Goal: Task Accomplishment & Management: Complete application form

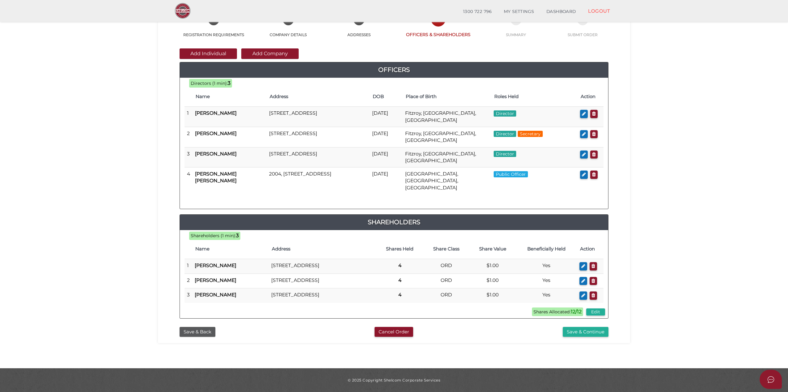
scroll to position [54, 0]
click at [583, 332] on button "Save & Continue" at bounding box center [586, 332] width 46 height 10
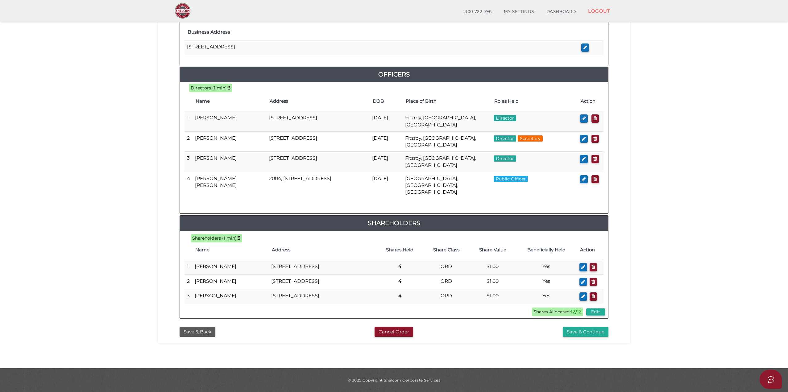
scroll to position [255, 0]
click at [577, 329] on button "Save & Continue" at bounding box center [586, 332] width 46 height 10
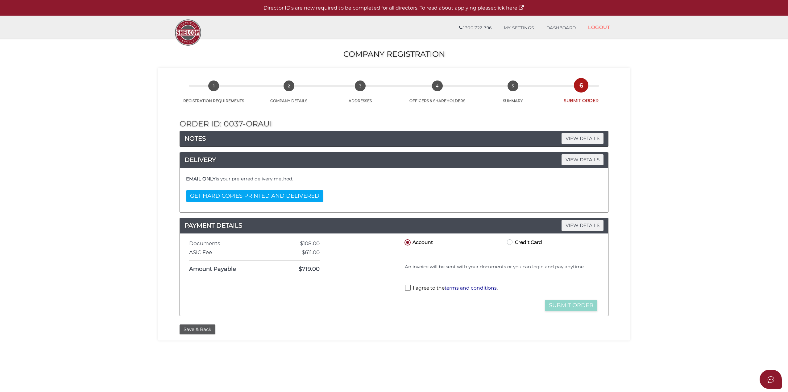
click at [201, 333] on button "Save & Back" at bounding box center [198, 330] width 36 height 10
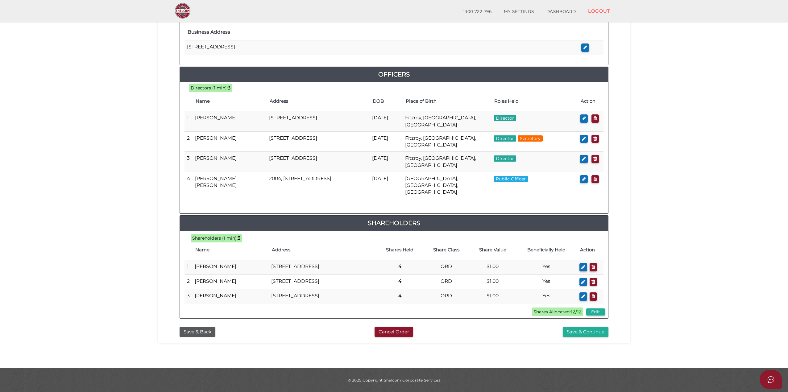
scroll to position [255, 0]
click at [575, 333] on button "Save & Continue" at bounding box center [586, 332] width 46 height 10
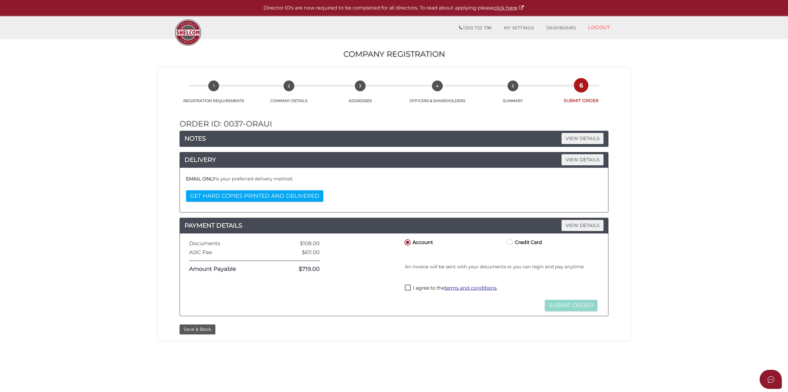
click at [403, 288] on div "I agree to the terms and conditions ." at bounding box center [501, 289] width 196 height 12
click at [407, 287] on label "I agree to the terms and conditions ." at bounding box center [451, 289] width 93 height 8
checkbox input "true"
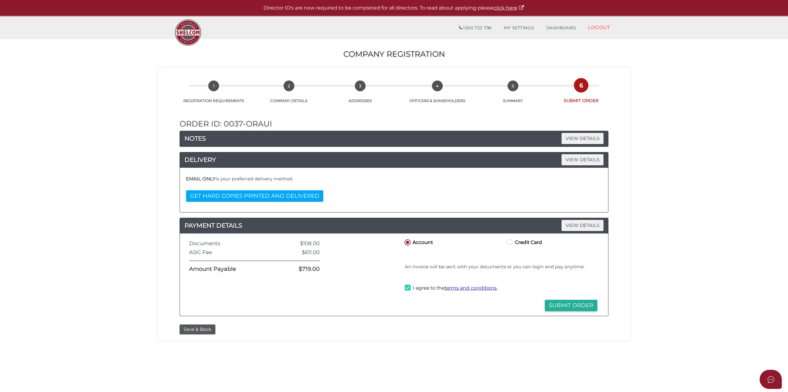
click at [566, 305] on button "Submit Order" at bounding box center [571, 305] width 52 height 11
